Goal: Task Accomplishment & Management: Complete application form

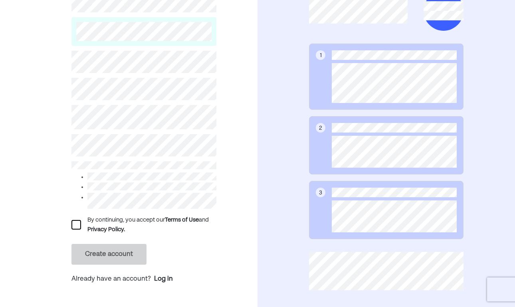
scroll to position [76, 0]
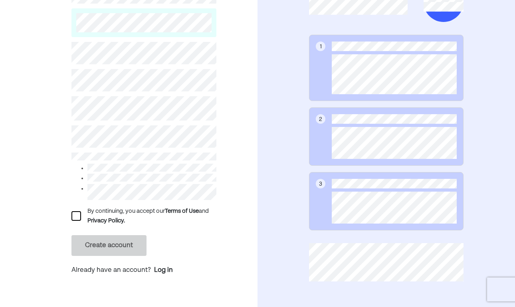
click at [75, 213] on div at bounding box center [77, 216] width 10 height 10
click at [107, 244] on button "Create account" at bounding box center [109, 245] width 75 height 21
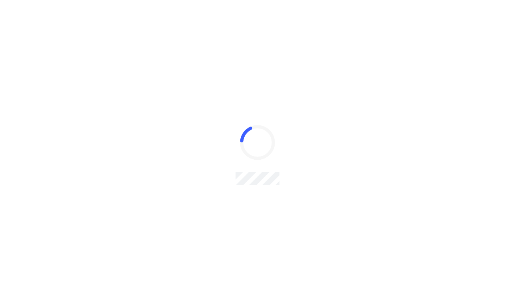
click at [0, 231] on nordpass-portal at bounding box center [0, 231] width 0 height 0
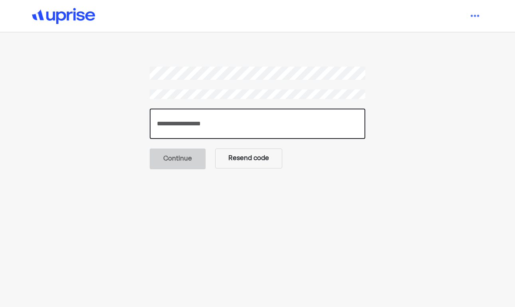
click at [208, 127] on input "number" at bounding box center [258, 124] width 216 height 30
click at [167, 126] on input "number" at bounding box center [258, 124] width 216 height 30
type input "******"
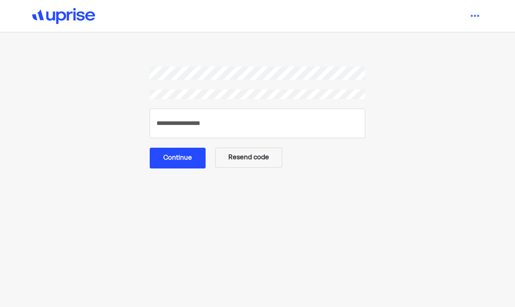
click at [174, 159] on button "Continue" at bounding box center [178, 158] width 56 height 21
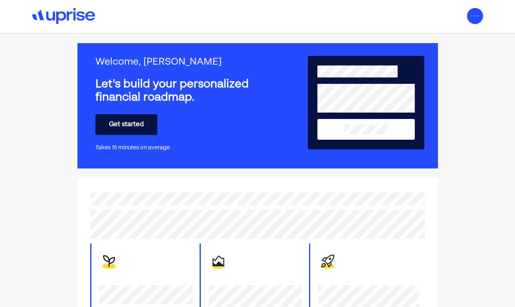
click at [473, 14] on img at bounding box center [476, 16] width 16 height 16
click at [131, 121] on button "Get started" at bounding box center [127, 124] width 62 height 21
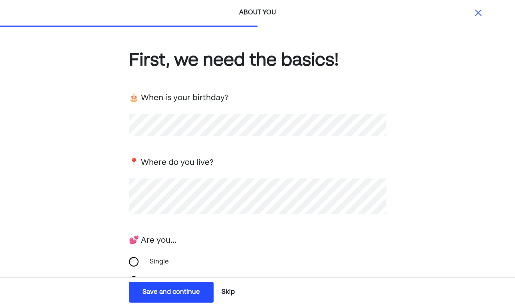
click at [225, 240] on div "💕 Are you..." at bounding box center [258, 240] width 258 height 14
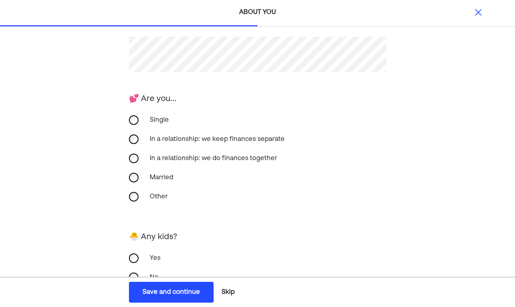
scroll to position [173, 0]
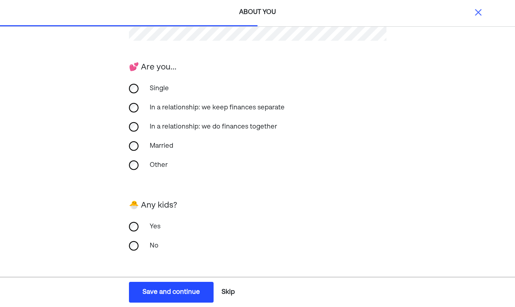
click at [178, 291] on div "Save and continue" at bounding box center [172, 293] width 58 height 10
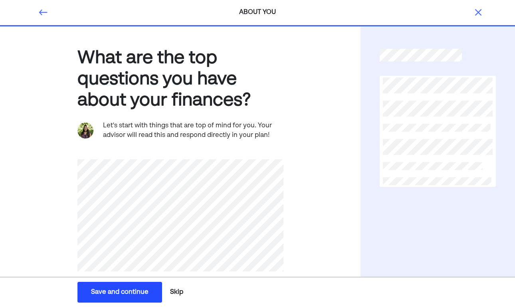
scroll to position [0, 0]
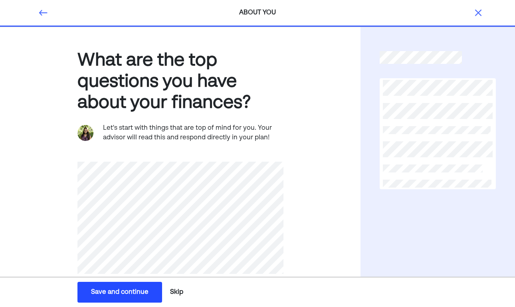
click at [115, 288] on div "Save and continue" at bounding box center [120, 293] width 58 height 10
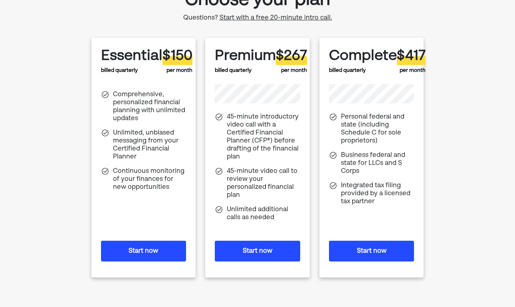
scroll to position [67, 0]
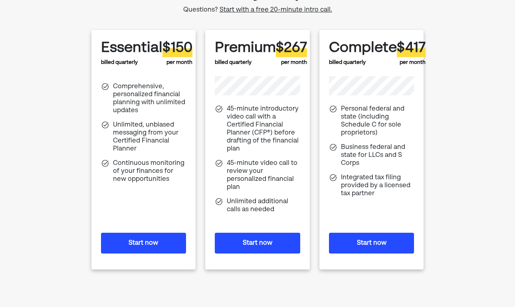
click at [370, 240] on button "Start now" at bounding box center [372, 243] width 86 height 21
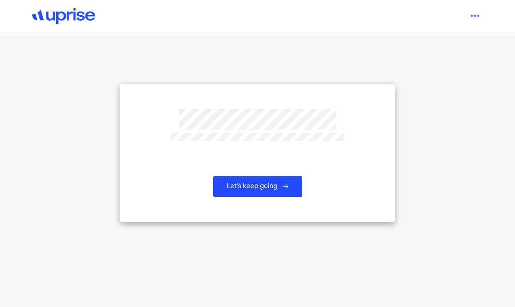
click at [0, 307] on nordpass-portal at bounding box center [0, 307] width 0 height 0
click at [257, 186] on button "Let’s keep going" at bounding box center [257, 186] width 89 height 21
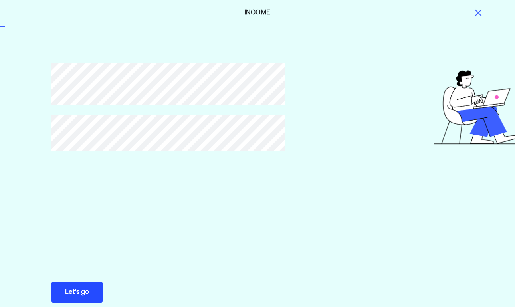
click at [71, 288] on div "Let’s go" at bounding box center [77, 293] width 24 height 10
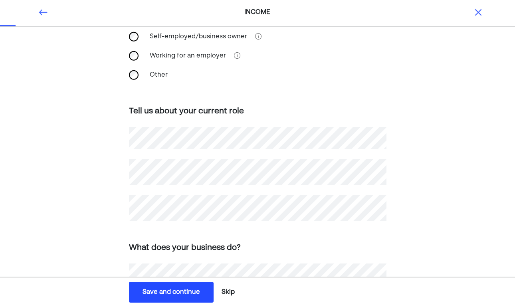
scroll to position [86, 0]
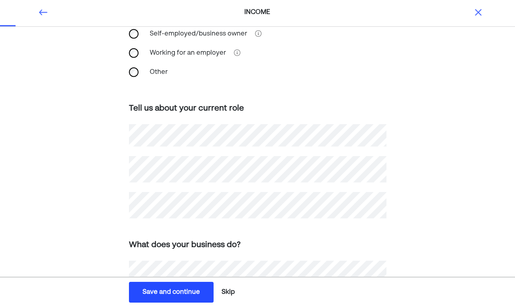
click at [90, 193] on div "How do you make money ? What is your primary source of income? Self-employed/bu…" at bounding box center [257, 212] width 515 height 540
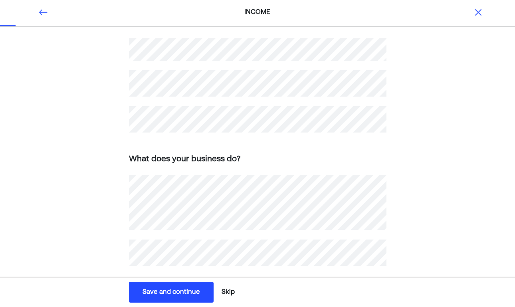
scroll to position [180, 0]
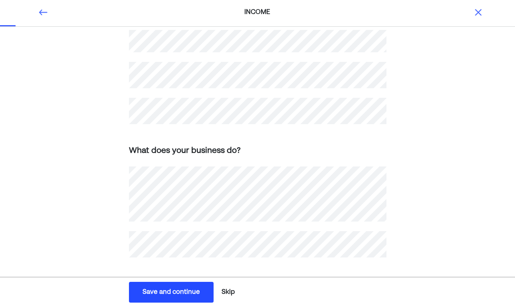
click at [77, 246] on div "How do you make money ? What is your primary source of income? Self-employed/bu…" at bounding box center [257, 117] width 515 height 540
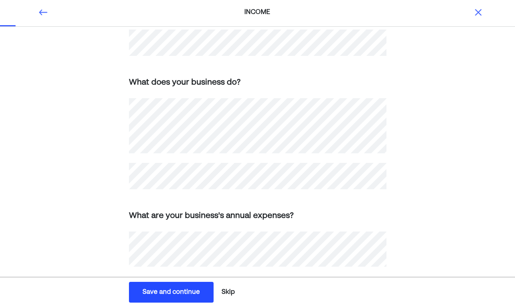
scroll to position [260, 0]
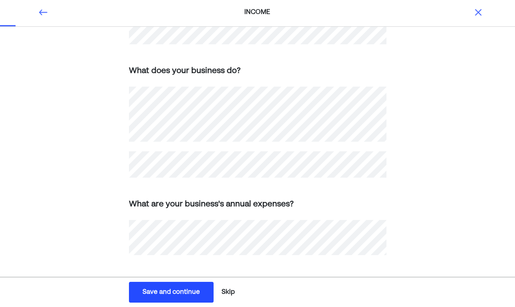
click at [177, 292] on div "Save and continue" at bounding box center [172, 293] width 58 height 10
click at [39, 238] on div "How do you make money ? What is your primary source of income? Self-employed/bu…" at bounding box center [257, 37] width 515 height 540
click at [162, 290] on div "Save and continue" at bounding box center [172, 293] width 58 height 10
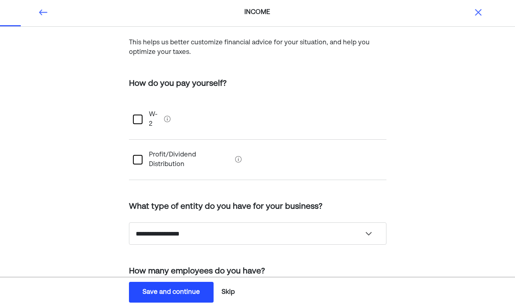
scroll to position [70, 0]
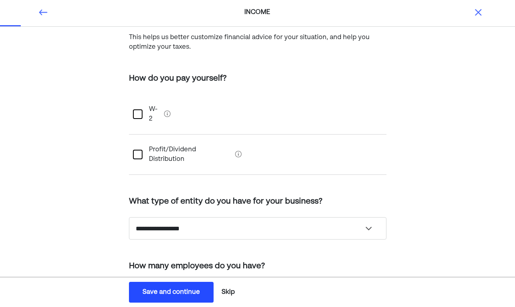
click at [138, 109] on div at bounding box center [138, 114] width 10 height 10
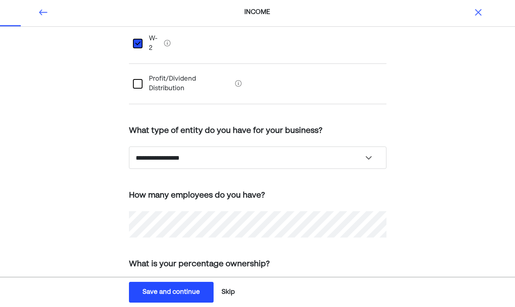
scroll to position [145, 0]
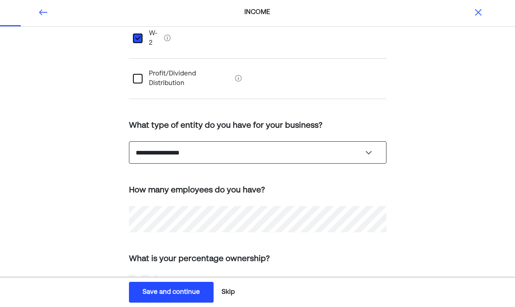
click at [196, 141] on select "**********" at bounding box center [258, 152] width 258 height 22
select select "******"
click at [129, 141] on select "**********" at bounding box center [258, 152] width 258 height 22
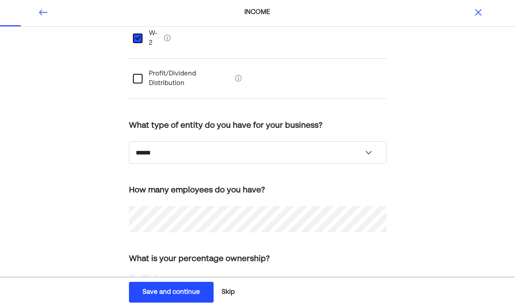
click at [80, 210] on div "**********" at bounding box center [257, 116] width 515 height 468
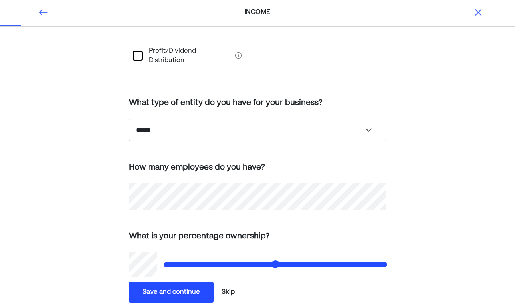
click at [162, 292] on div "Save and continue" at bounding box center [172, 293] width 58 height 10
